Goal: Task Accomplishment & Management: Manage account settings

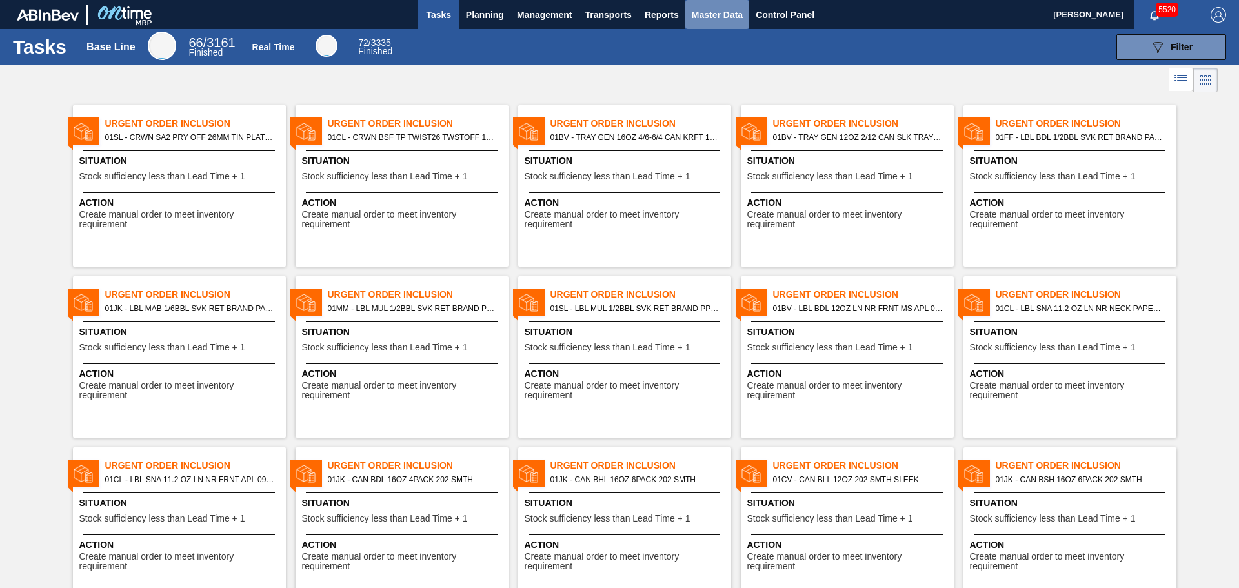
click at [715, 15] on span "Master Data" at bounding box center [717, 14] width 51 height 15
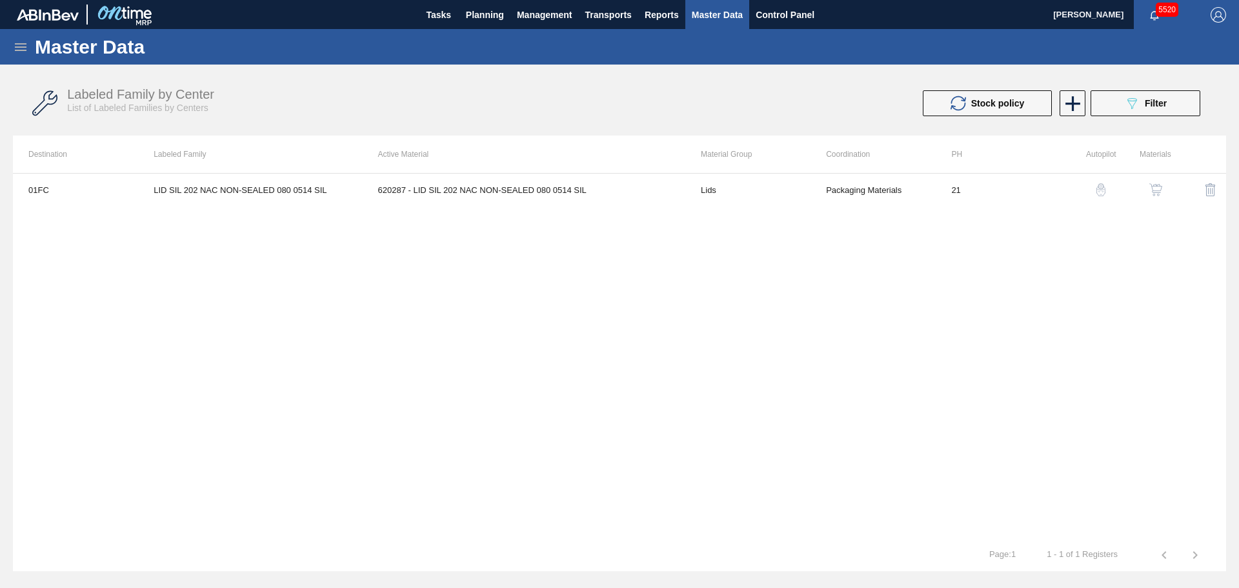
click at [21, 48] on icon at bounding box center [20, 46] width 15 height 15
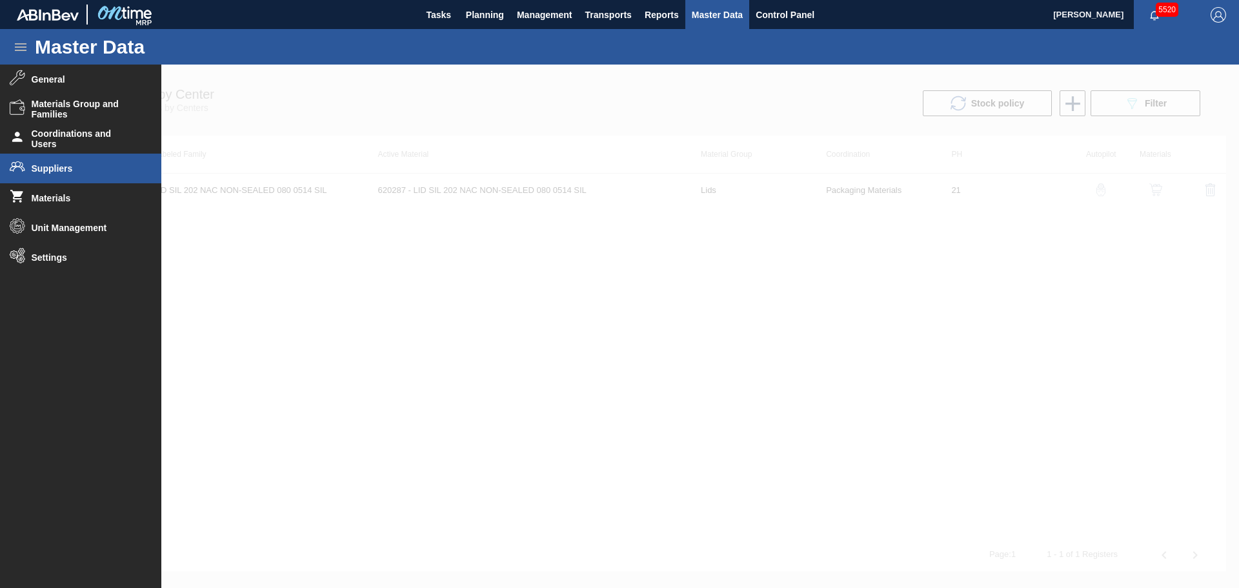
click at [84, 172] on span "Suppliers" at bounding box center [85, 168] width 106 height 10
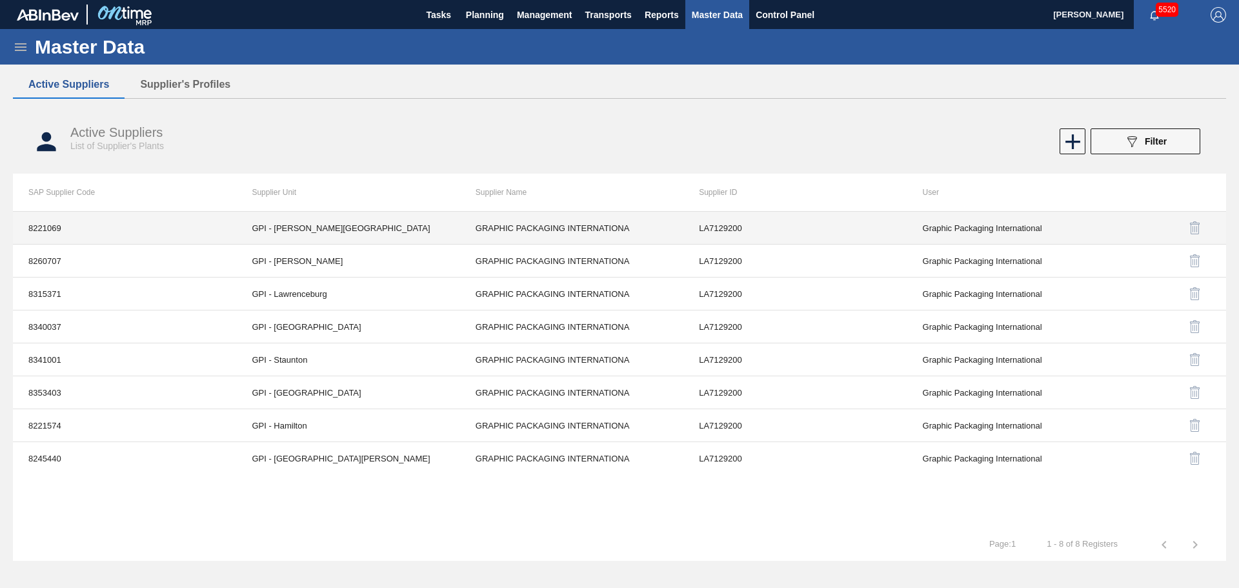
click at [599, 224] on td "GRAPHIC PACKAGING INTERNATIONA" at bounding box center [571, 228] width 223 height 33
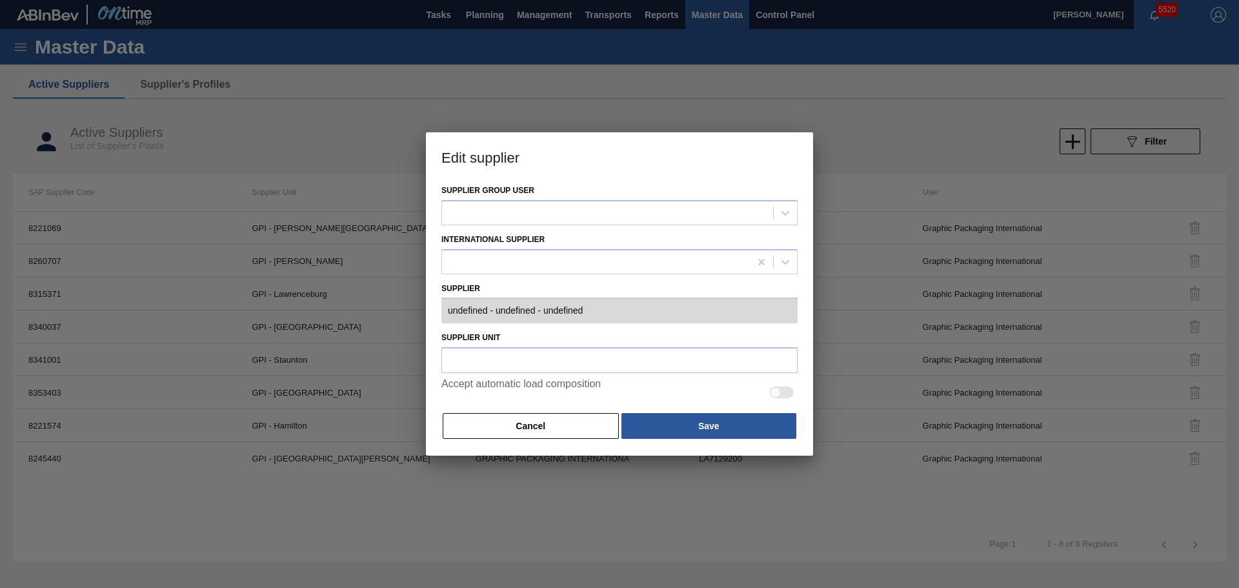
type input "0008221069 - GRAPHIC PACKAGING INTERNATIONA - LA7129200"
type input "GPI - [PERSON_NAME][GEOGRAPHIC_DATA]"
checkbox input "true"
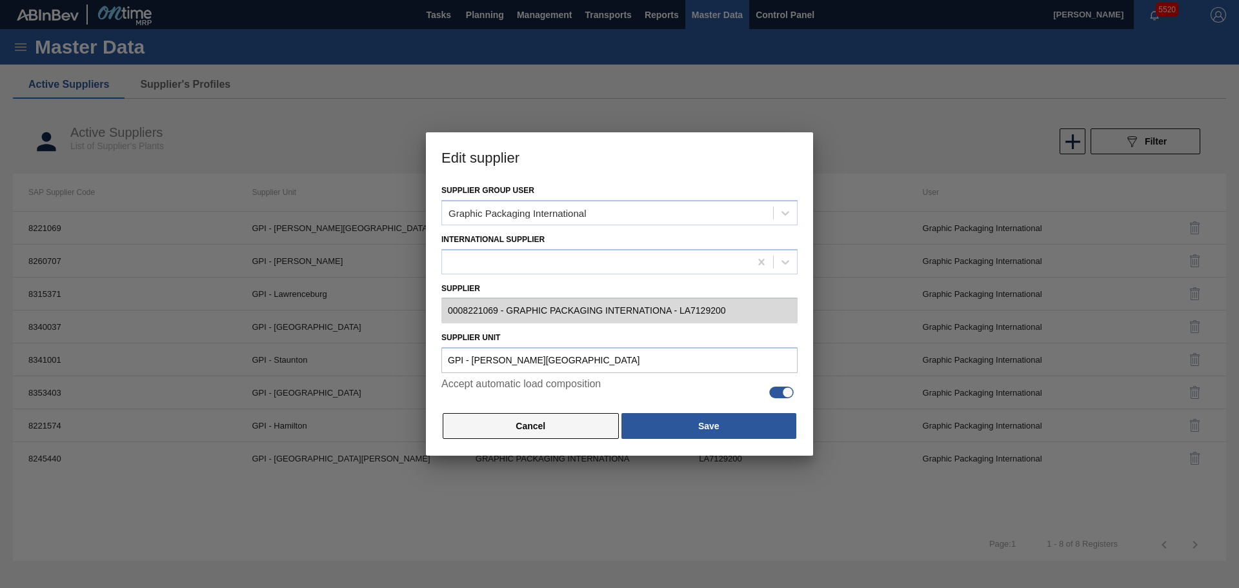
click at [564, 426] on button "Cancel" at bounding box center [531, 426] width 176 height 26
